Goal: Information Seeking & Learning: Learn about a topic

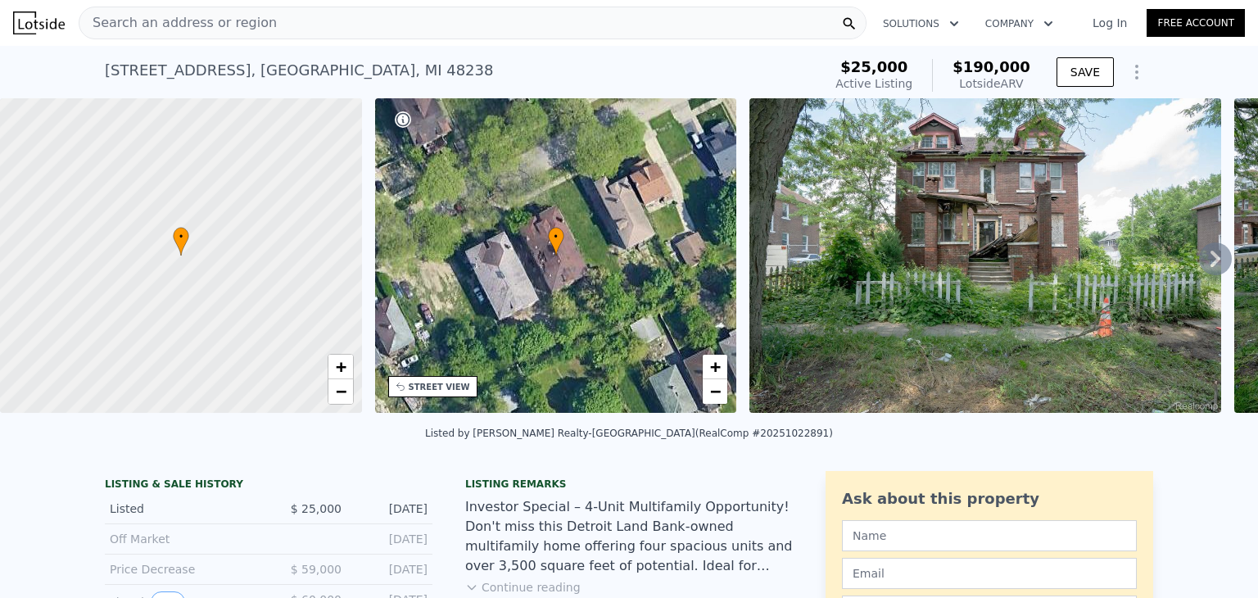
click at [313, 30] on div "Search an address or region" at bounding box center [473, 23] width 788 height 33
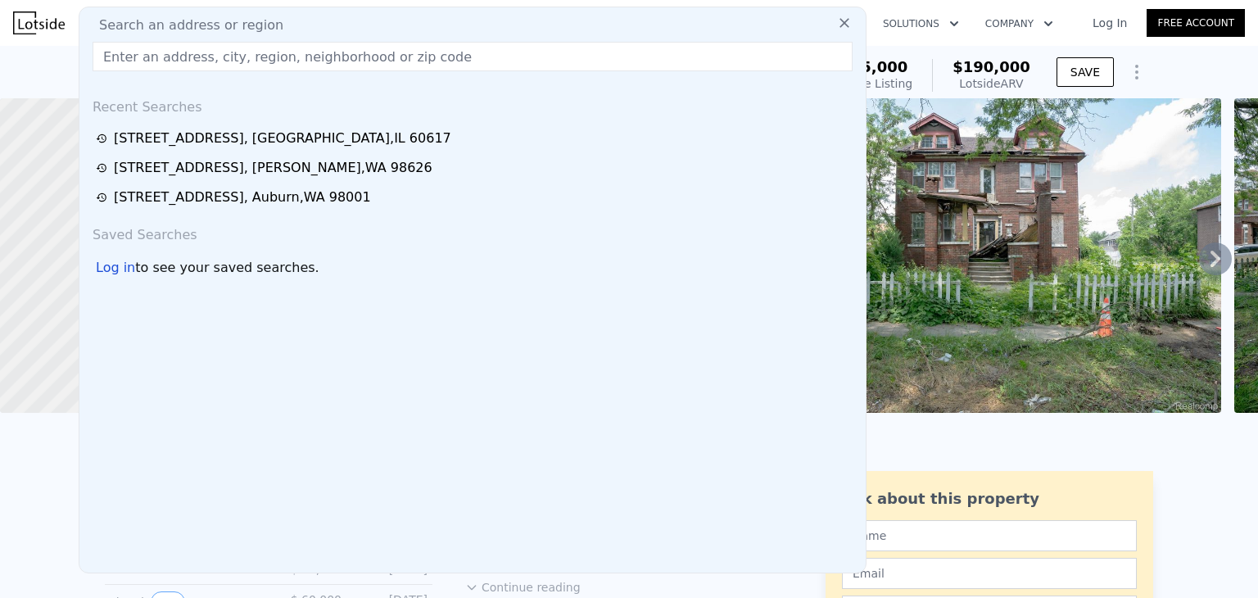
click at [253, 59] on input "text" at bounding box center [473, 56] width 760 height 29
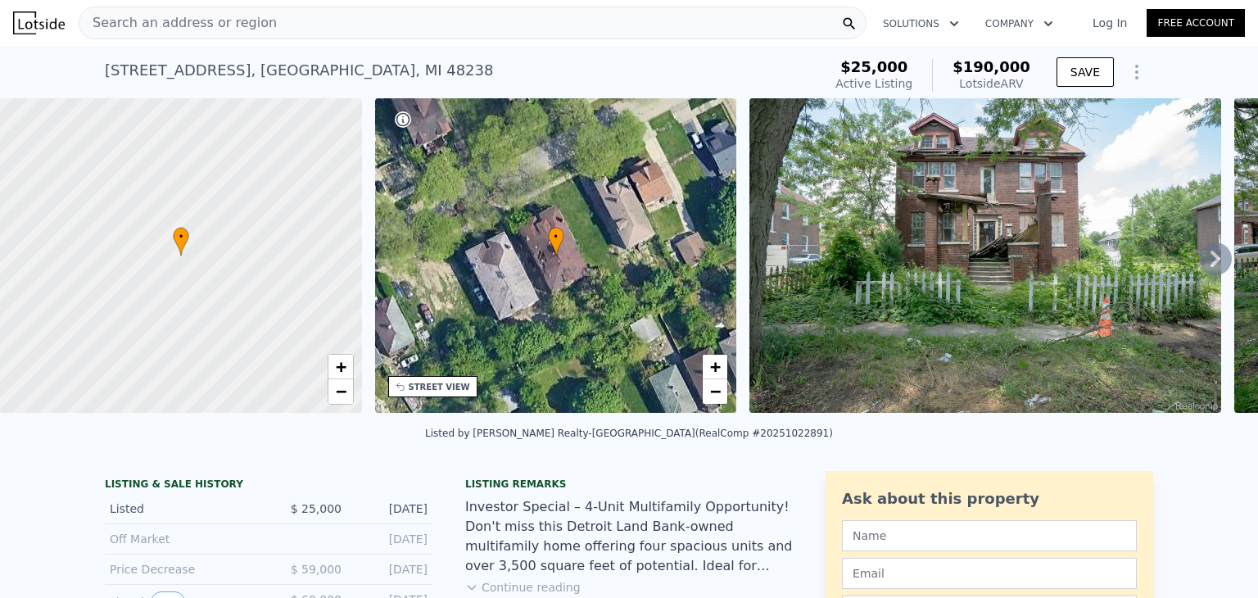
click at [256, 23] on div "Search an address or region" at bounding box center [473, 23] width 788 height 33
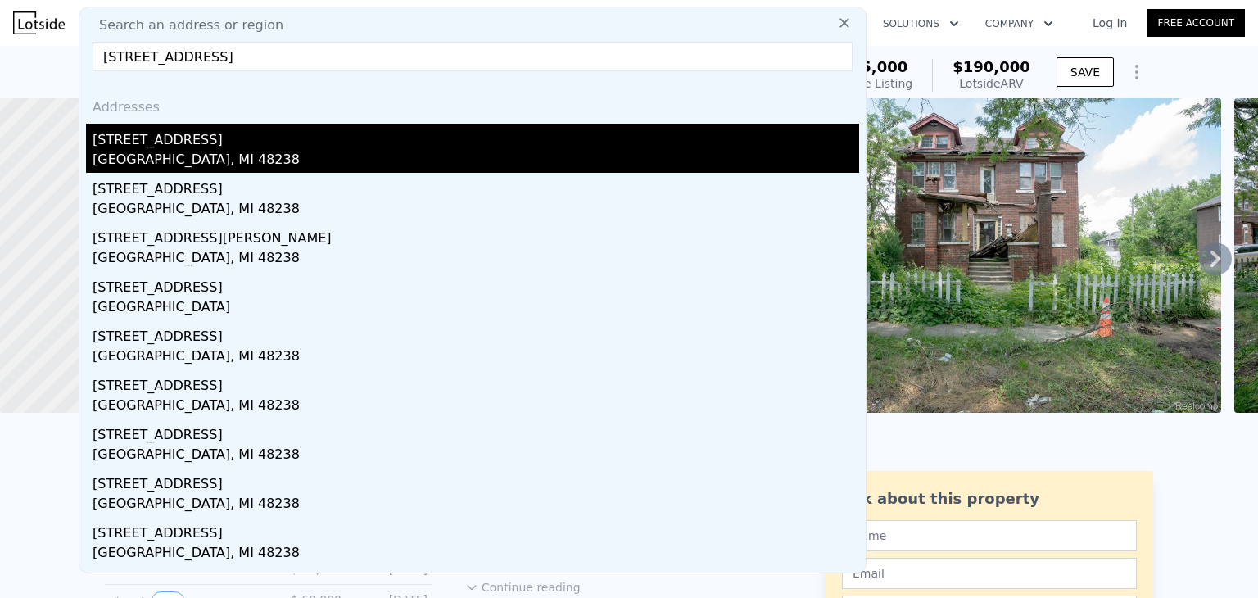
type input "[STREET_ADDRESS]"
click at [203, 155] on div "[GEOGRAPHIC_DATA], MI 48238" at bounding box center [476, 161] width 767 height 23
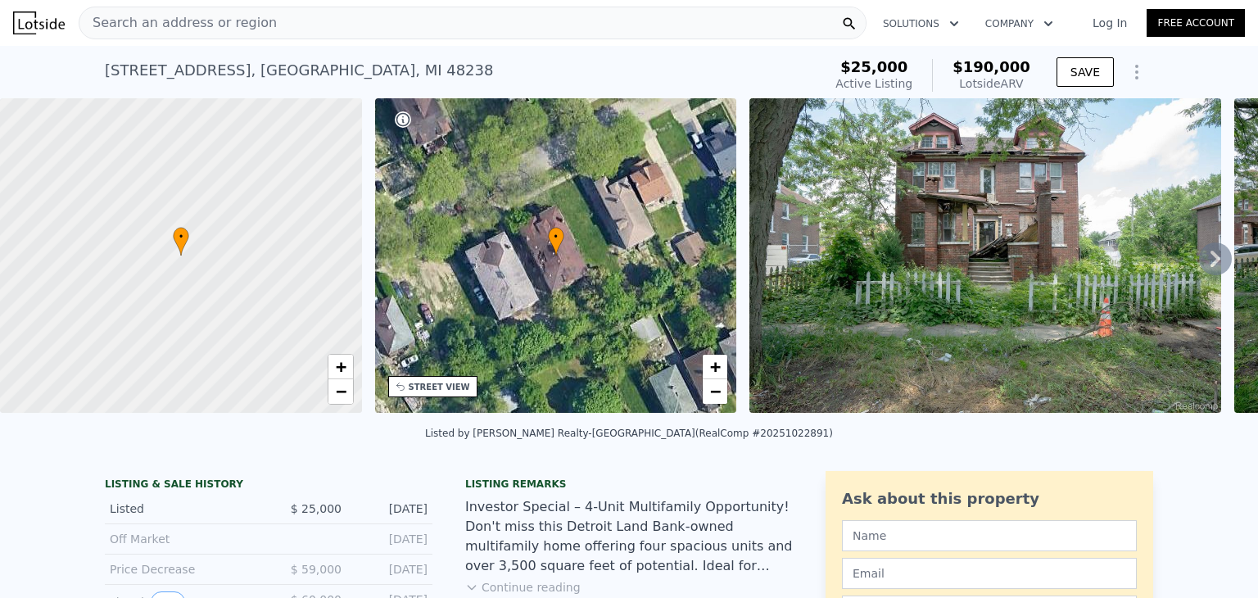
type input "6"
type input "2"
type input "2.5"
type input "2112"
type input "3082"
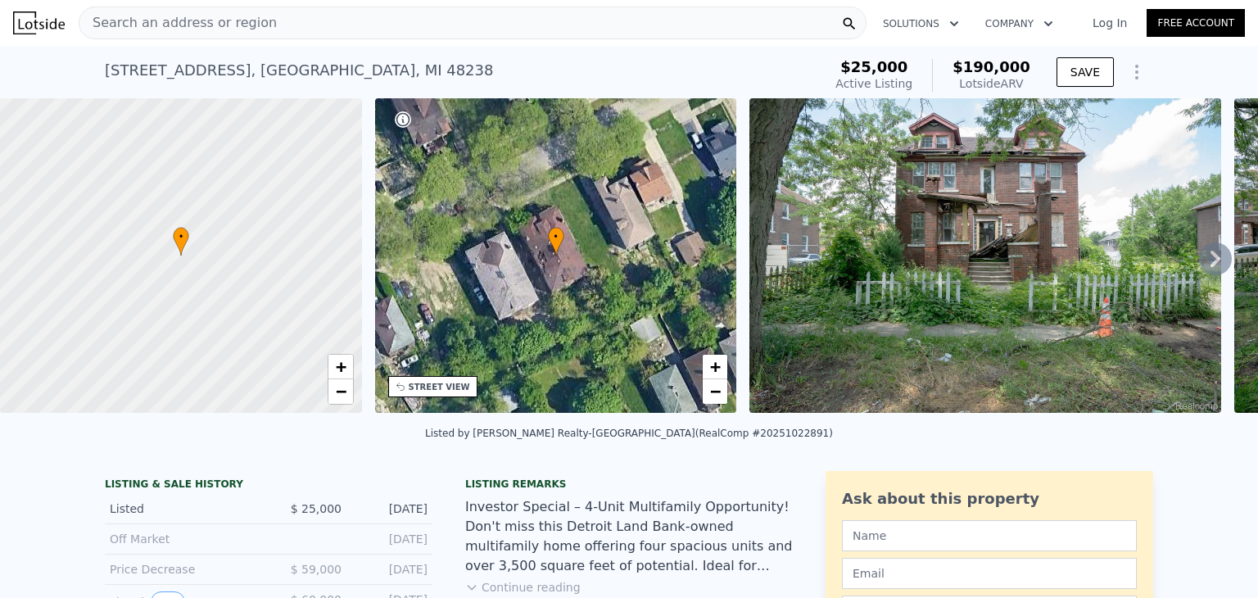
type input "$ 197,000"
type input "$ 155,885"
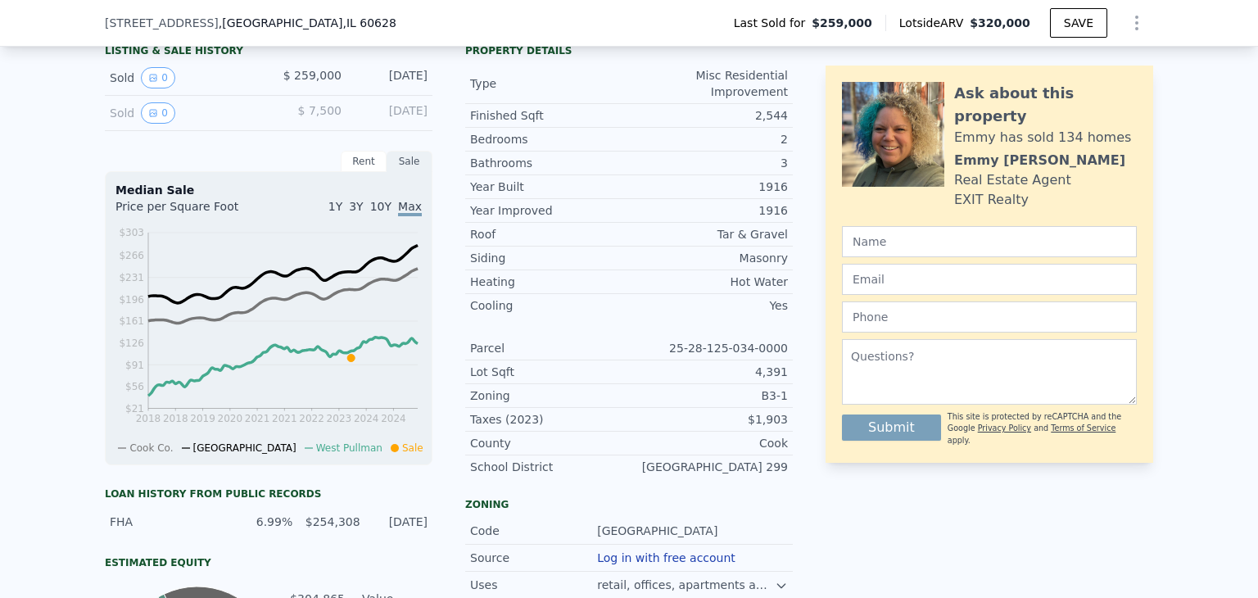
scroll to position [344, 0]
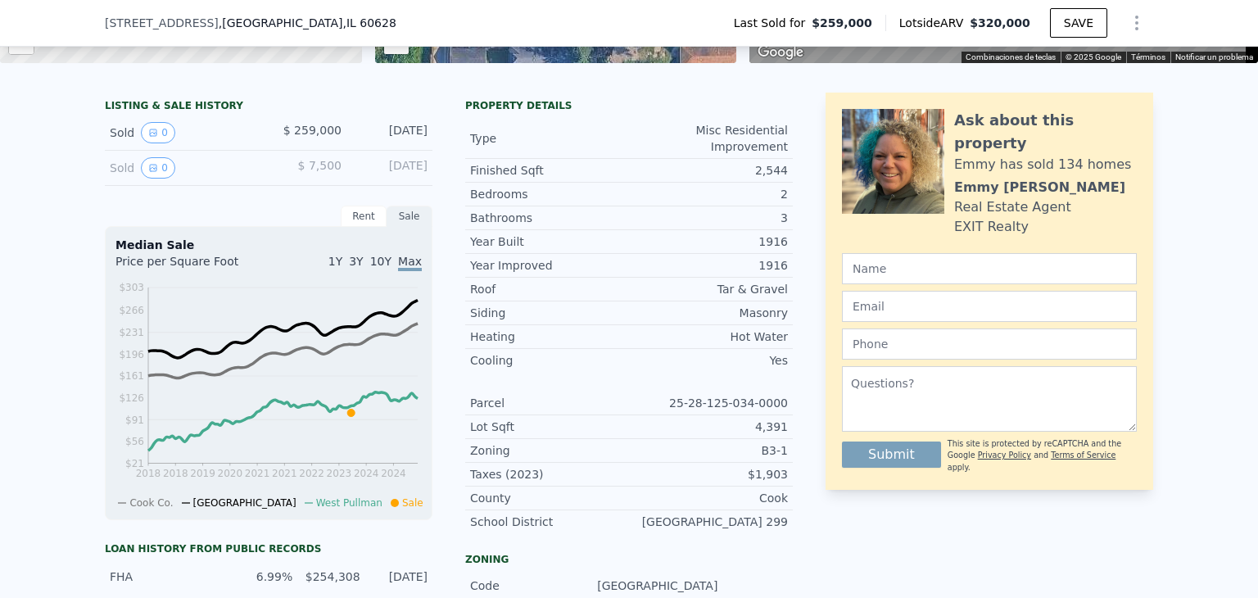
drag, startPoint x: 686, startPoint y: 216, endPoint x: 1179, endPoint y: 215, distance: 493.9
click at [1179, 215] on div "LISTING & SALE HISTORY Sold 0 $ 259,000 Sep 19, 2023 Sold 0 $ 7,500 Jul 4, 2016…" at bounding box center [629, 483] width 1258 height 808
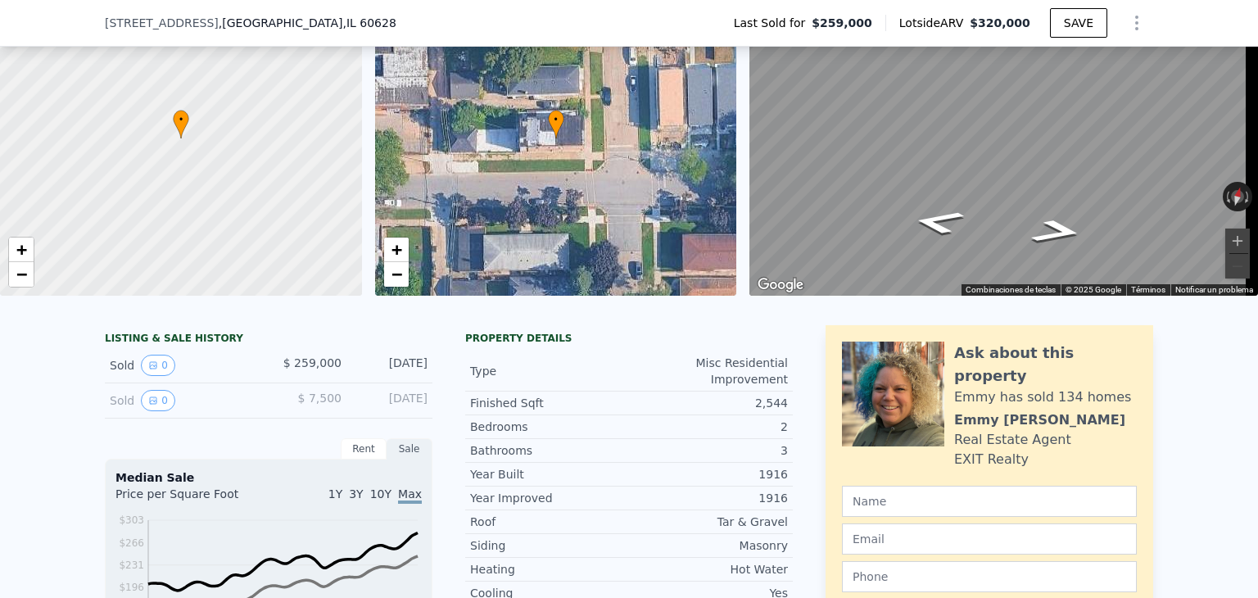
scroll to position [88, 0]
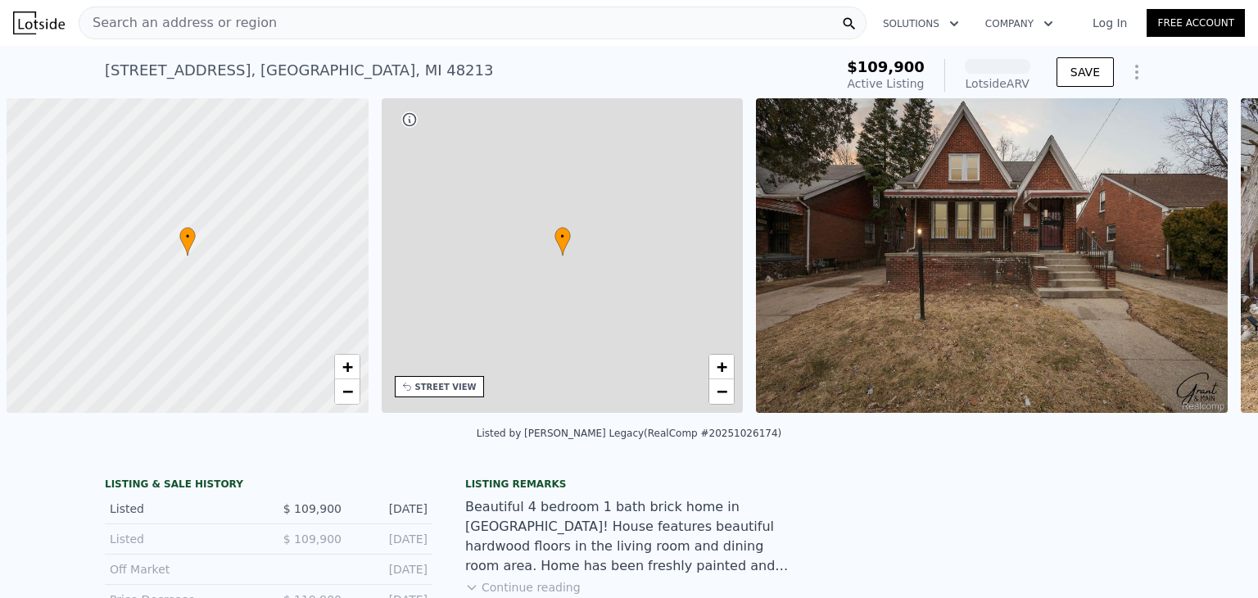
scroll to position [0, 7]
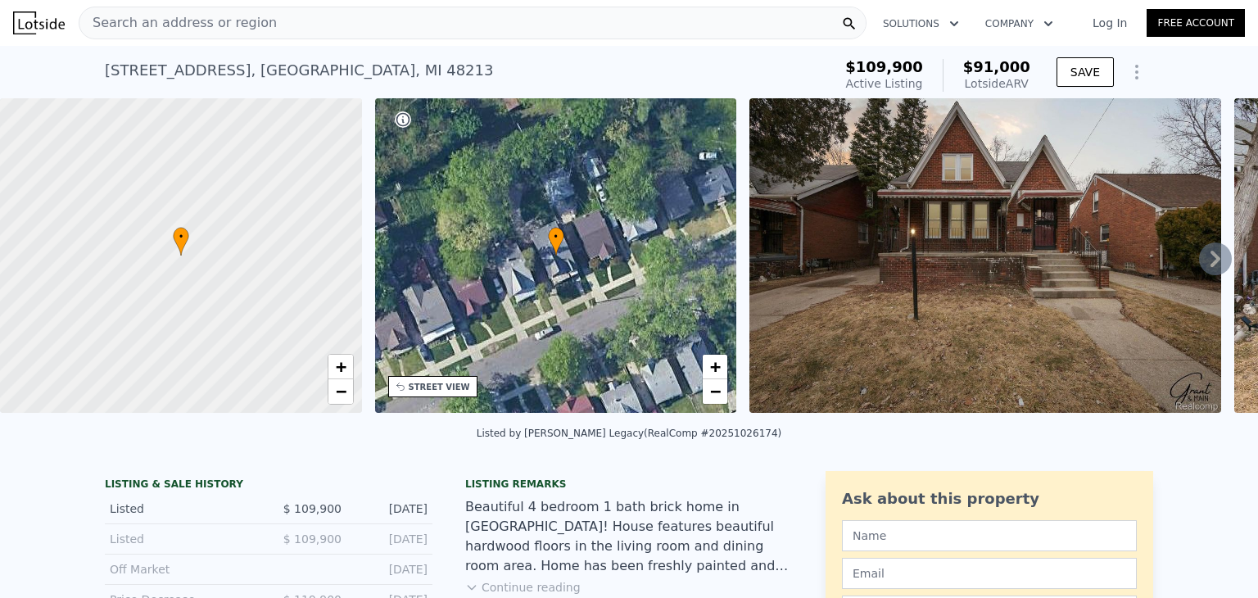
click at [224, 24] on span "Search an address or region" at bounding box center [177, 23] width 197 height 20
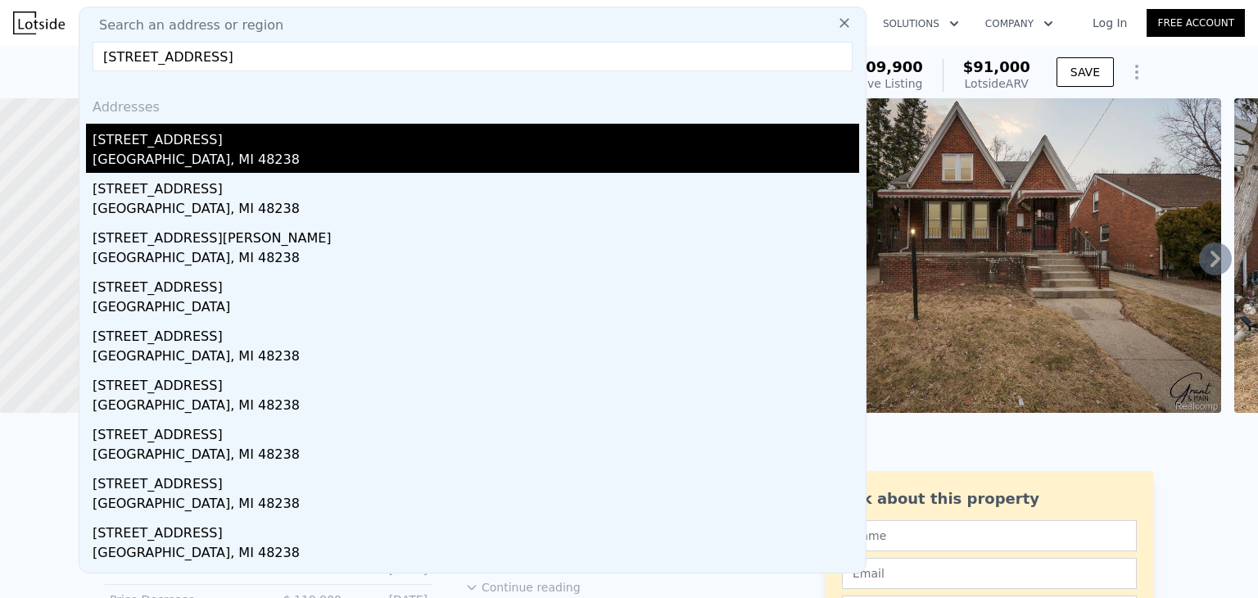
type input "[STREET_ADDRESS]"
click at [156, 137] on div "[STREET_ADDRESS]" at bounding box center [476, 137] width 767 height 26
